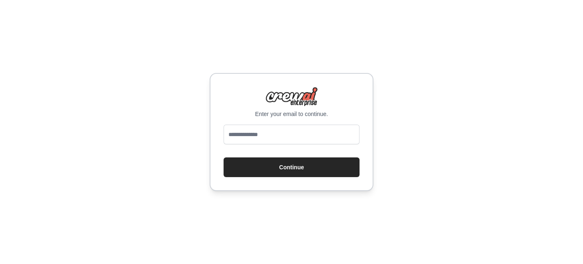
type input "**********"
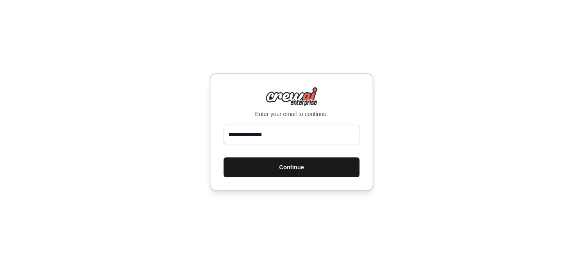
click at [255, 165] on button "Continue" at bounding box center [292, 167] width 136 height 20
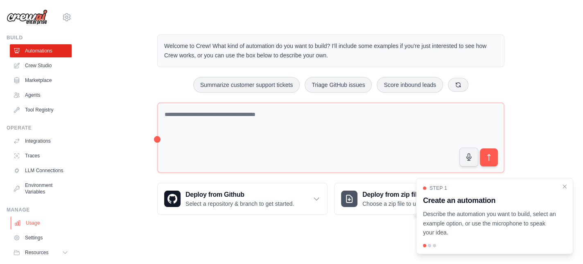
click at [32, 228] on link "Usage" at bounding box center [42, 222] width 62 height 13
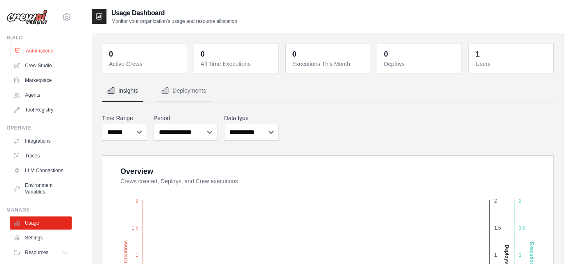
click at [35, 50] on link "Automations" at bounding box center [42, 50] width 62 height 13
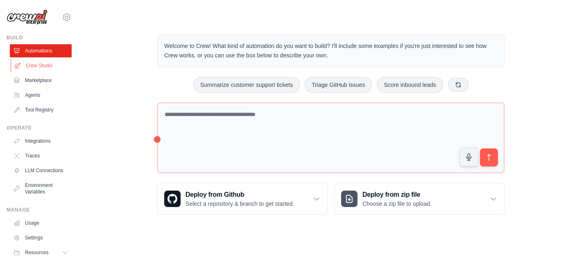
click at [38, 69] on link "Crew Studio" at bounding box center [42, 65] width 62 height 13
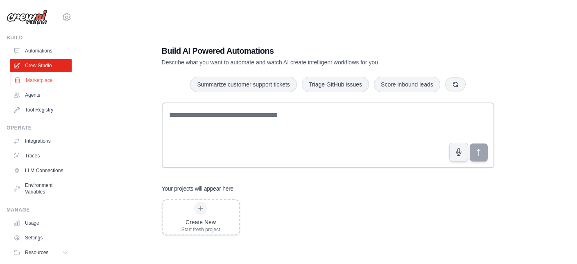
click at [41, 79] on link "Marketplace" at bounding box center [42, 80] width 62 height 13
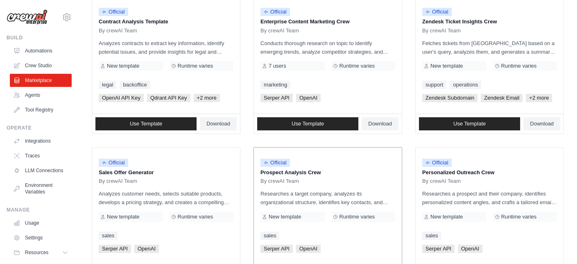
scroll to position [164, 0]
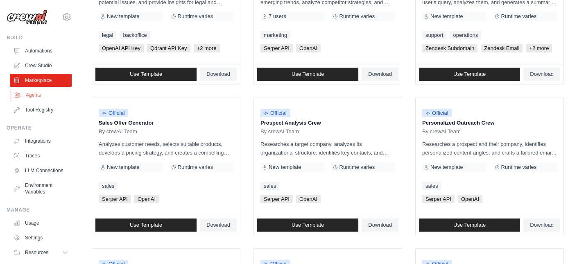
click at [30, 97] on link "Agents" at bounding box center [42, 94] width 62 height 13
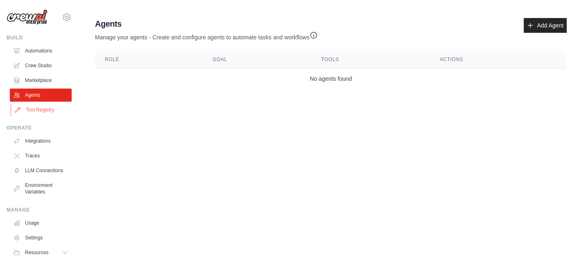
click at [41, 108] on link "Tool Registry" at bounding box center [42, 109] width 62 height 13
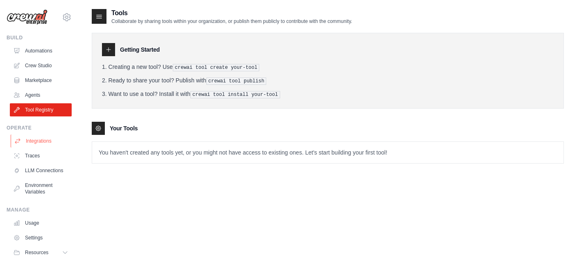
click at [36, 139] on link "Integrations" at bounding box center [42, 140] width 62 height 13
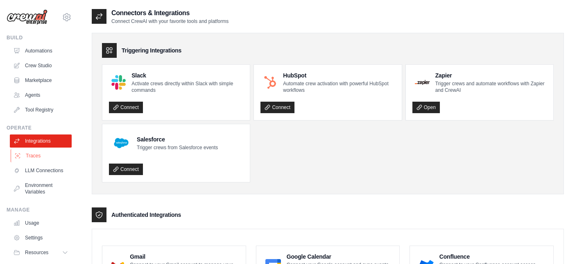
click at [30, 156] on link "Traces" at bounding box center [42, 155] width 62 height 13
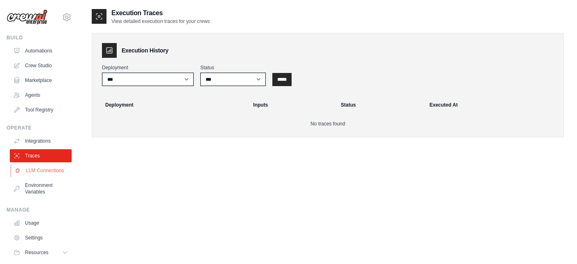
click at [32, 174] on link "LLM Connections" at bounding box center [42, 170] width 62 height 13
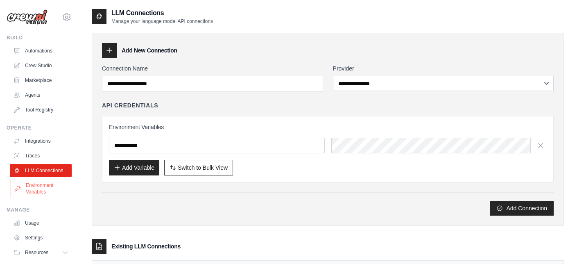
click at [35, 197] on link "Environment Variables" at bounding box center [42, 189] width 62 height 20
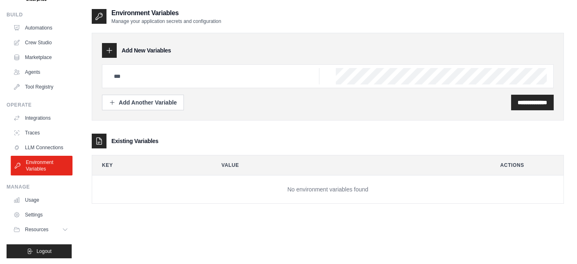
scroll to position [29, 0]
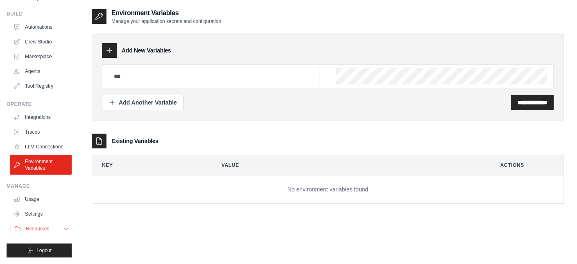
click at [46, 230] on span "Resources" at bounding box center [37, 228] width 23 height 7
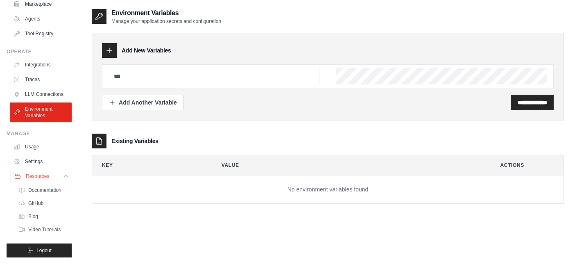
scroll to position [82, 0]
click at [43, 192] on span "Documentation" at bounding box center [45, 190] width 33 height 7
click at [36, 58] on link "Integrations" at bounding box center [42, 64] width 62 height 13
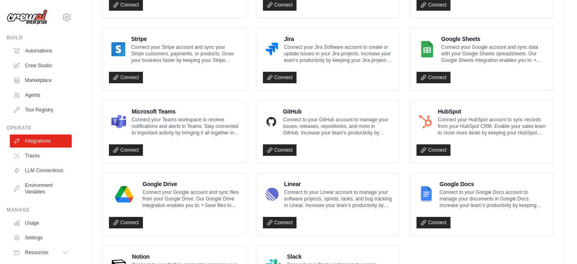
scroll to position [421, 0]
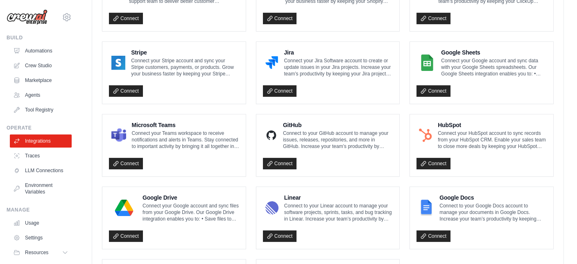
click at [459, 140] on p "Connect your HubSpot account to sync records from your HubSpot CRM. Enable your…" at bounding box center [492, 140] width 109 height 20
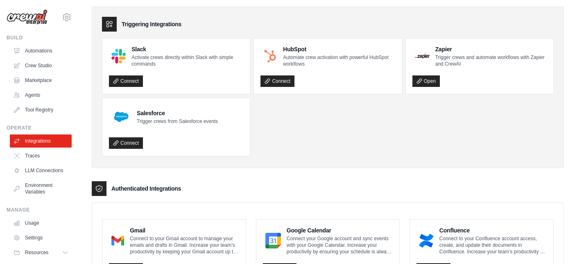
scroll to position [0, 0]
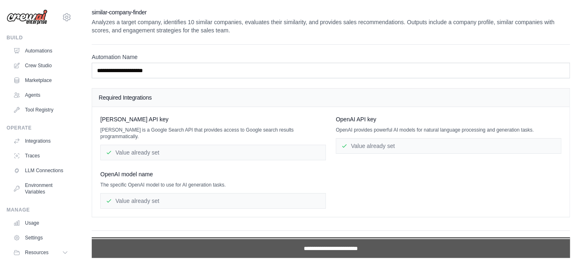
click at [305, 241] on input "**********" at bounding box center [331, 248] width 478 height 19
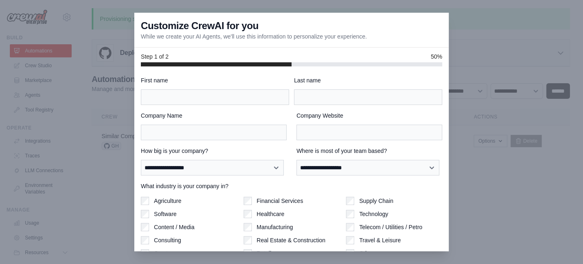
click at [96, 71] on div at bounding box center [291, 132] width 583 height 264
